Goal: Information Seeking & Learning: Learn about a topic

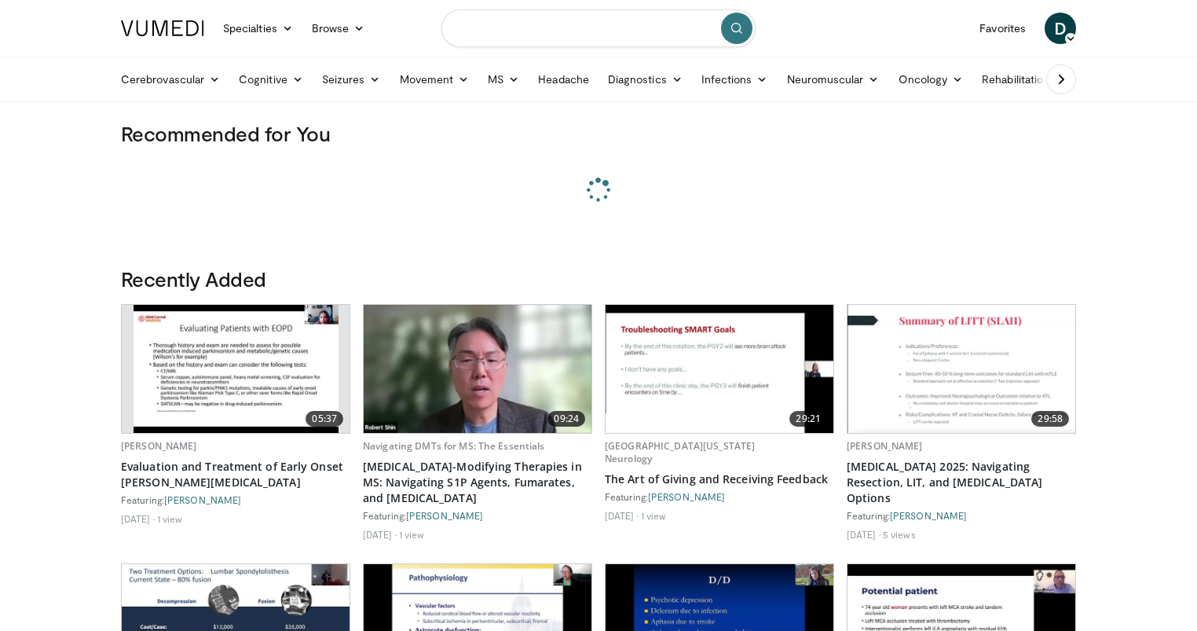
click at [544, 37] on input "Search topics, interventions" at bounding box center [598, 28] width 314 height 38
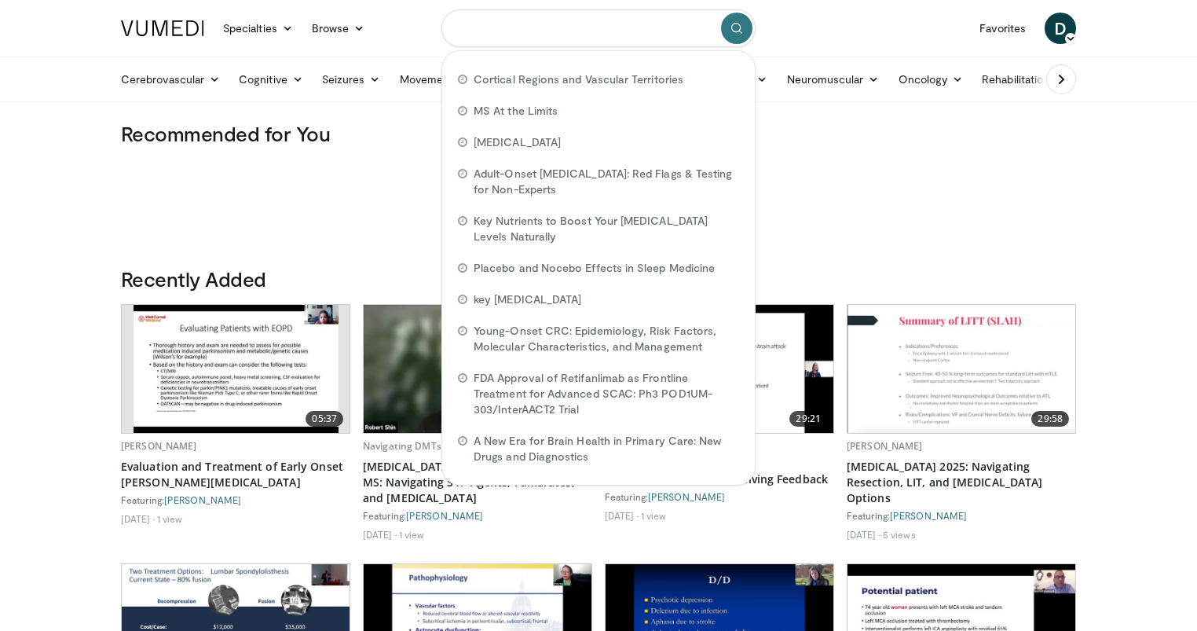
paste input "**********"
type input "**********"
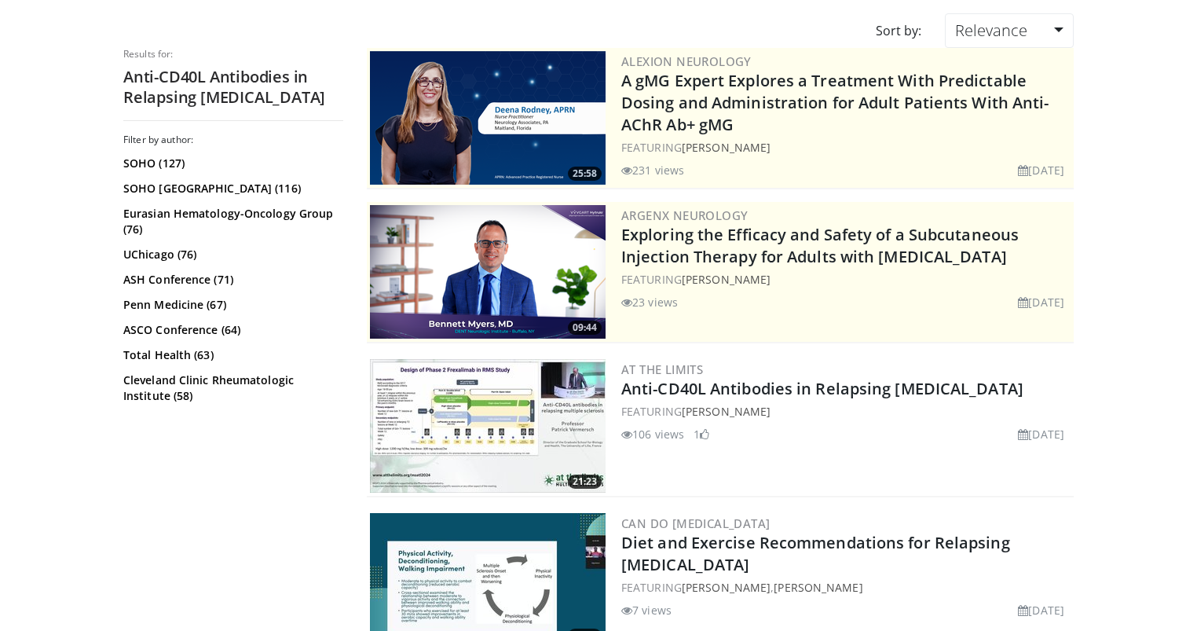
scroll to position [127, 0]
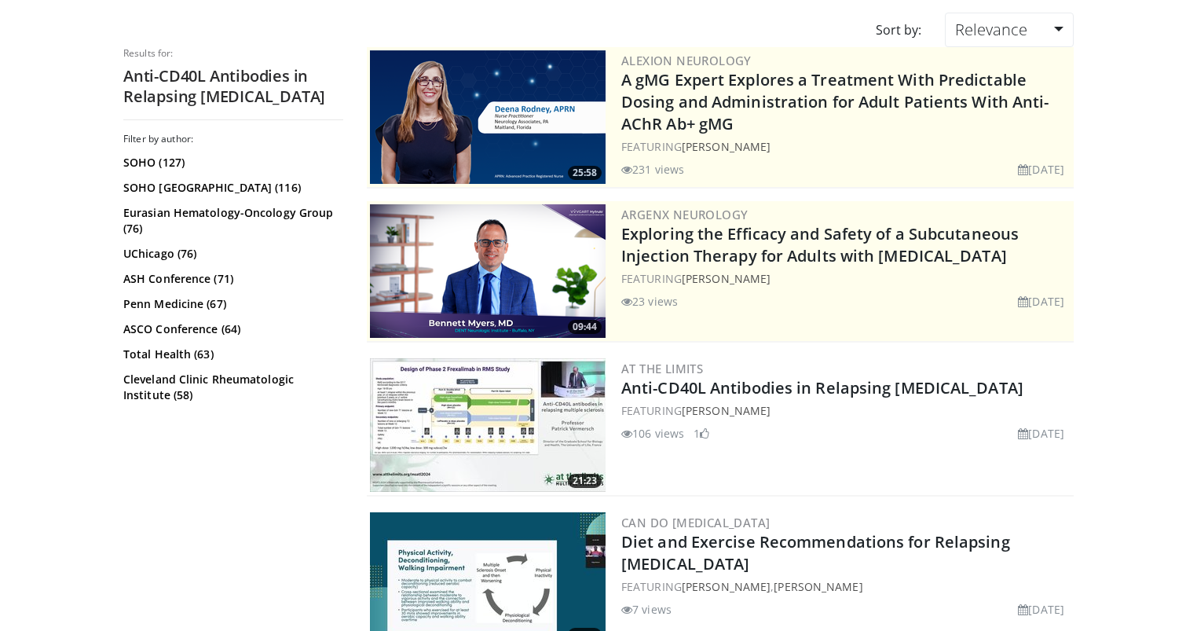
click at [454, 455] on img at bounding box center [488, 425] width 236 height 134
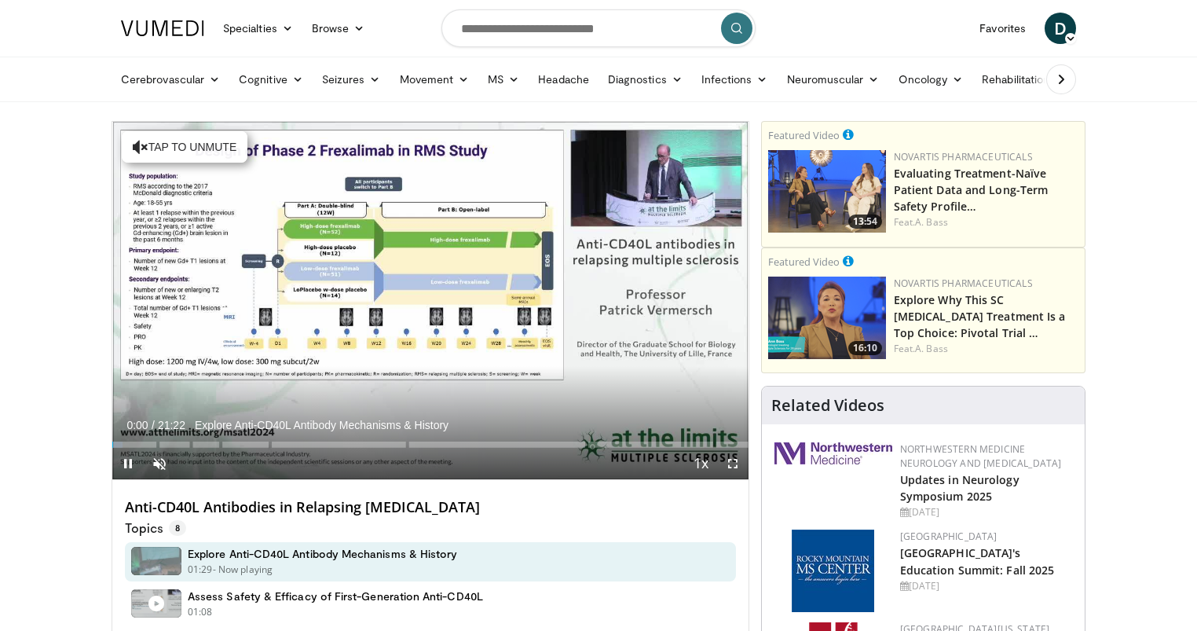
click at [126, 461] on span "Video Player" at bounding box center [127, 463] width 31 height 31
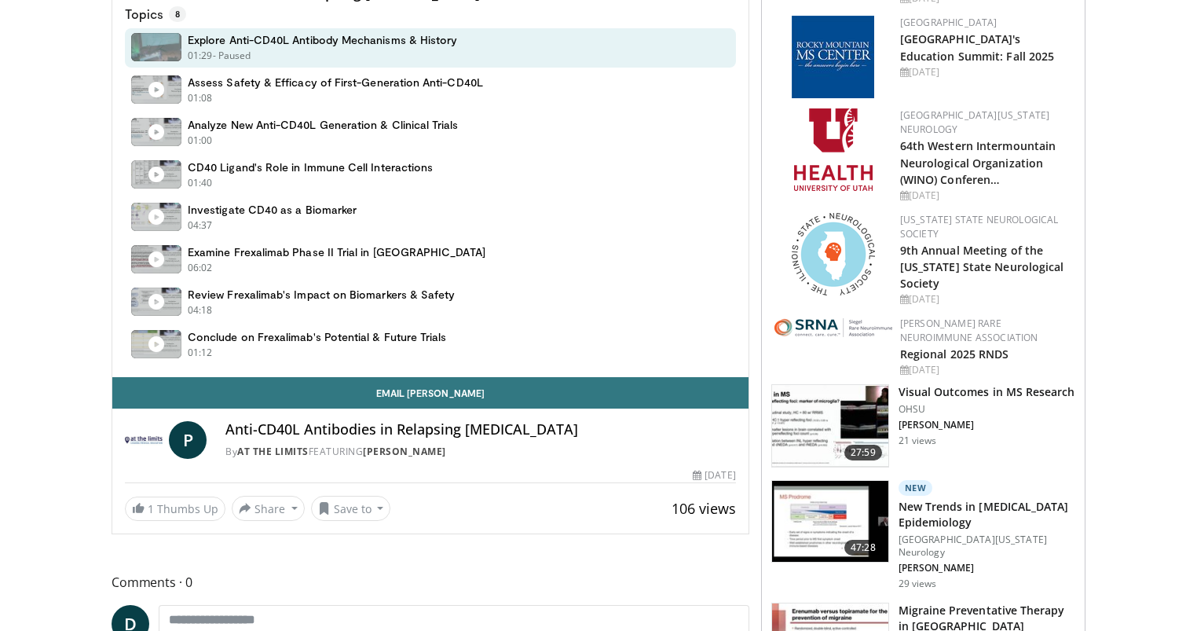
scroll to position [585, 0]
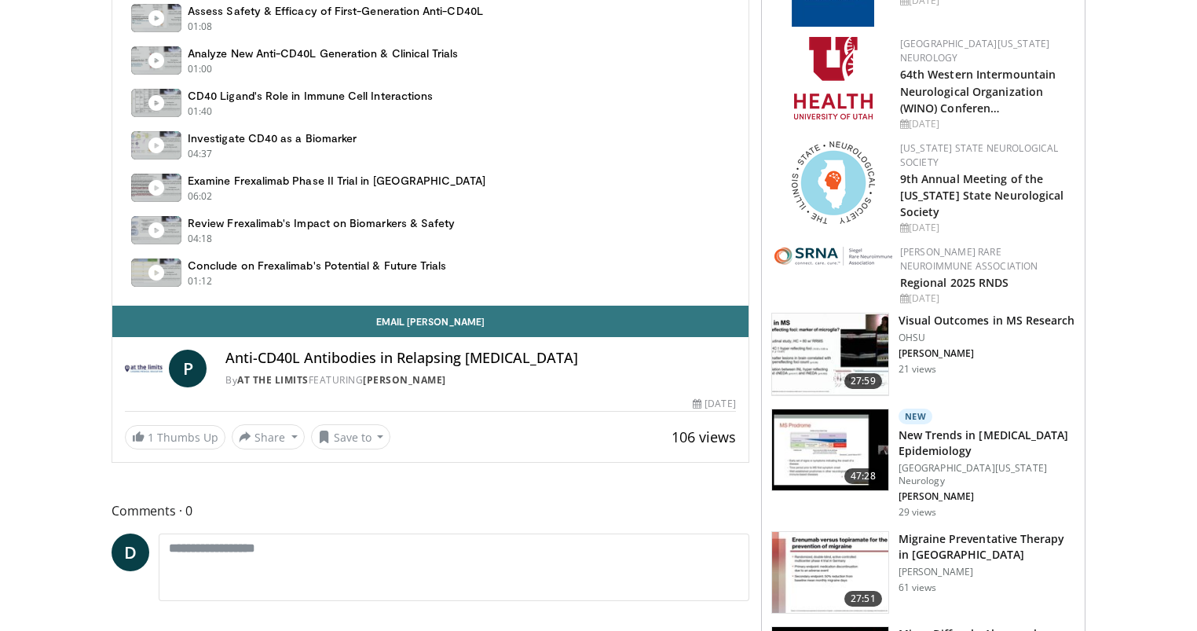
drag, startPoint x: 313, startPoint y: 358, endPoint x: 662, endPoint y: 362, distance: 349.5
click at [662, 362] on h4 "Anti-CD40L Antibodies in Relapsing [MEDICAL_DATA]" at bounding box center [480, 357] width 510 height 17
copy h4 "Anti-CD40L Antibodies in Relapsing [MEDICAL_DATA]"
drag, startPoint x: 593, startPoint y: 383, endPoint x: 454, endPoint y: 379, distance: 139.1
click at [454, 379] on div "By At the Limits FEATURING [PERSON_NAME]" at bounding box center [480, 380] width 510 height 14
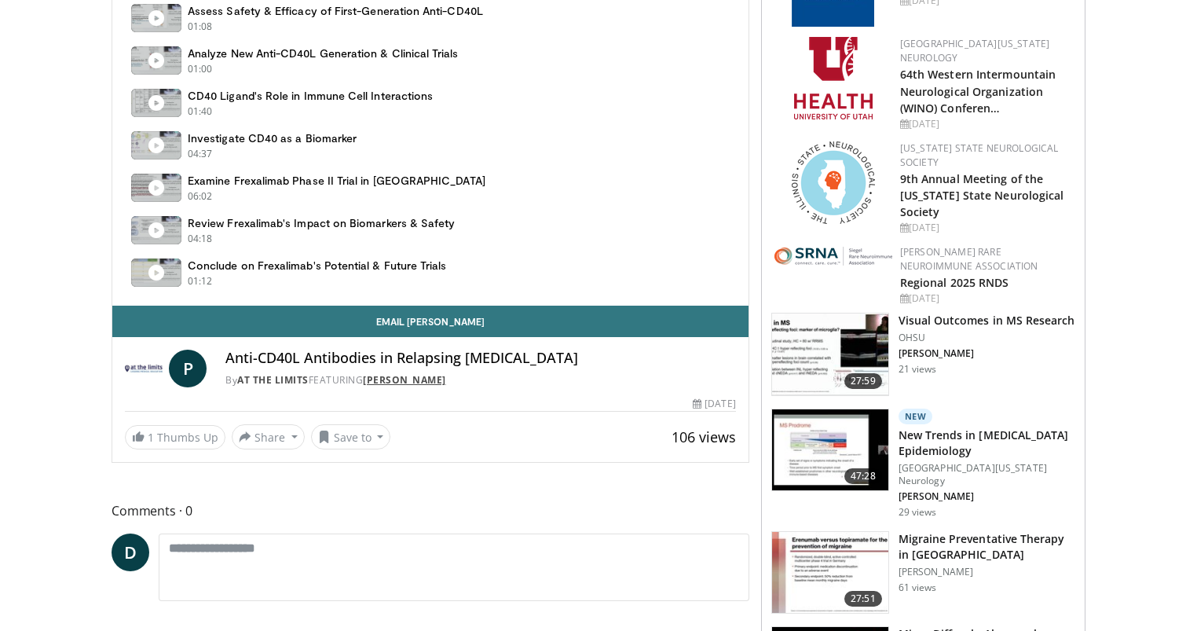
copy div "[PERSON_NAME]"
